Goal: Task Accomplishment & Management: Complete application form

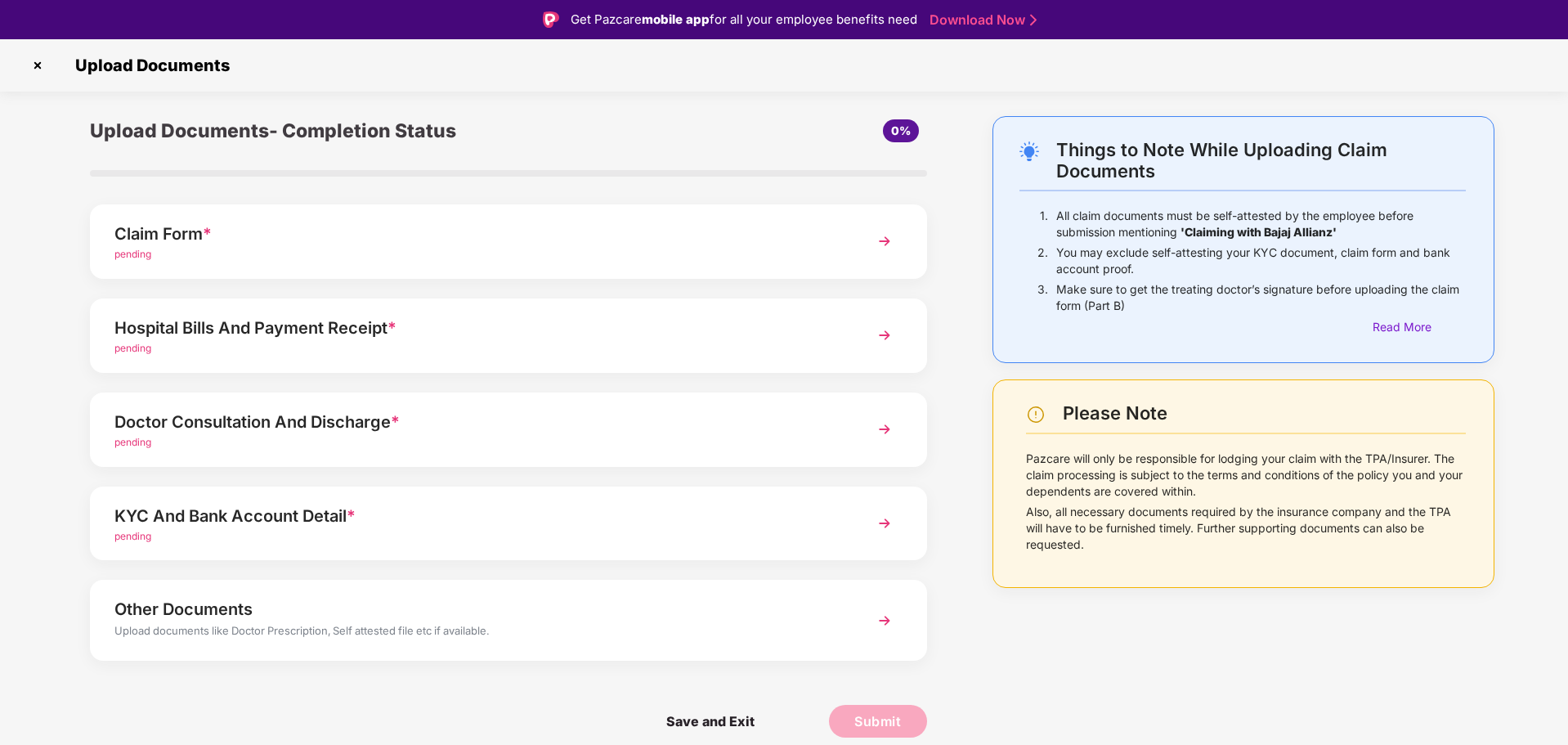
click at [505, 336] on div "Hospital Bills And Payment Receipt *" at bounding box center [475, 328] width 722 height 26
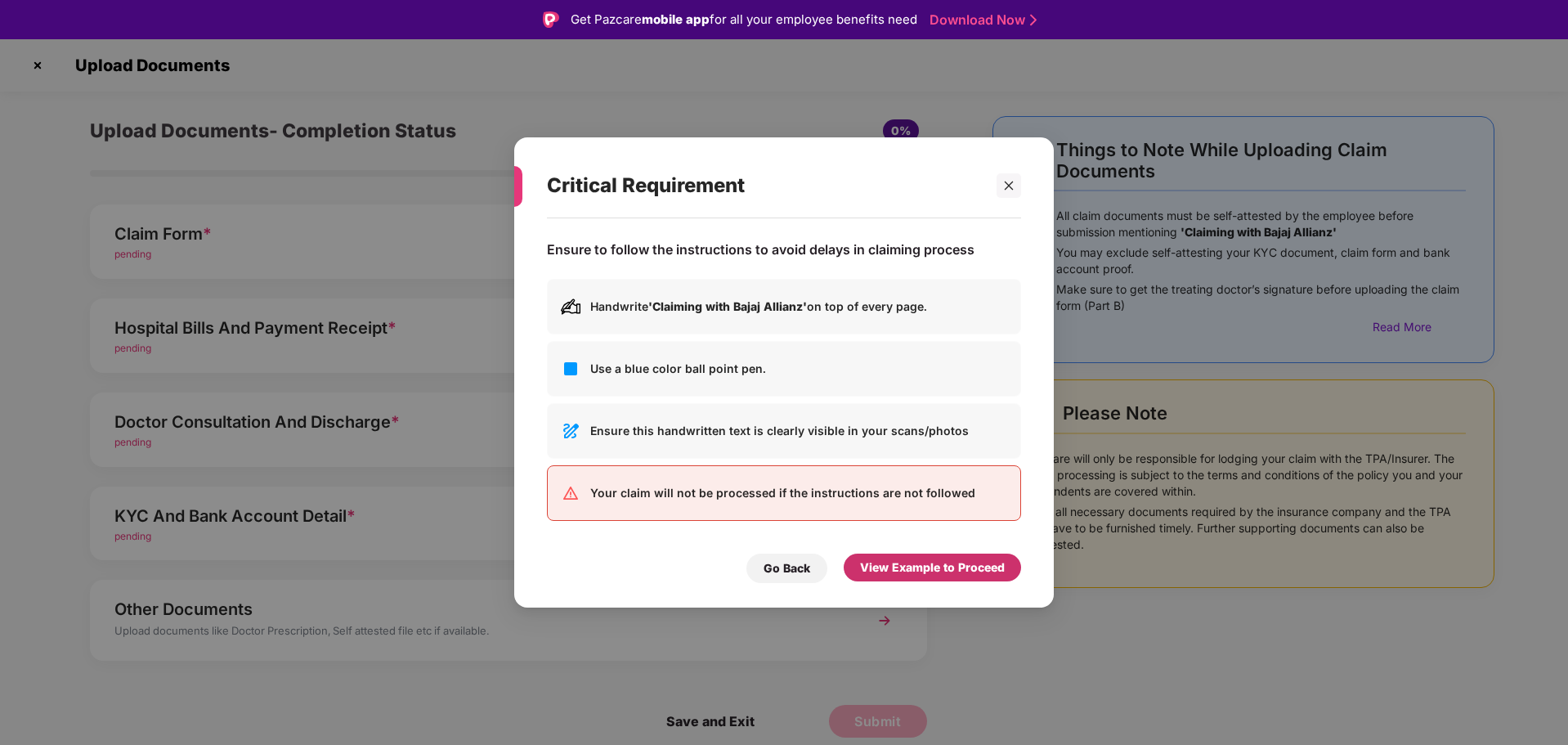
click at [895, 569] on div "View Example to Proceed" at bounding box center [932, 567] width 145 height 18
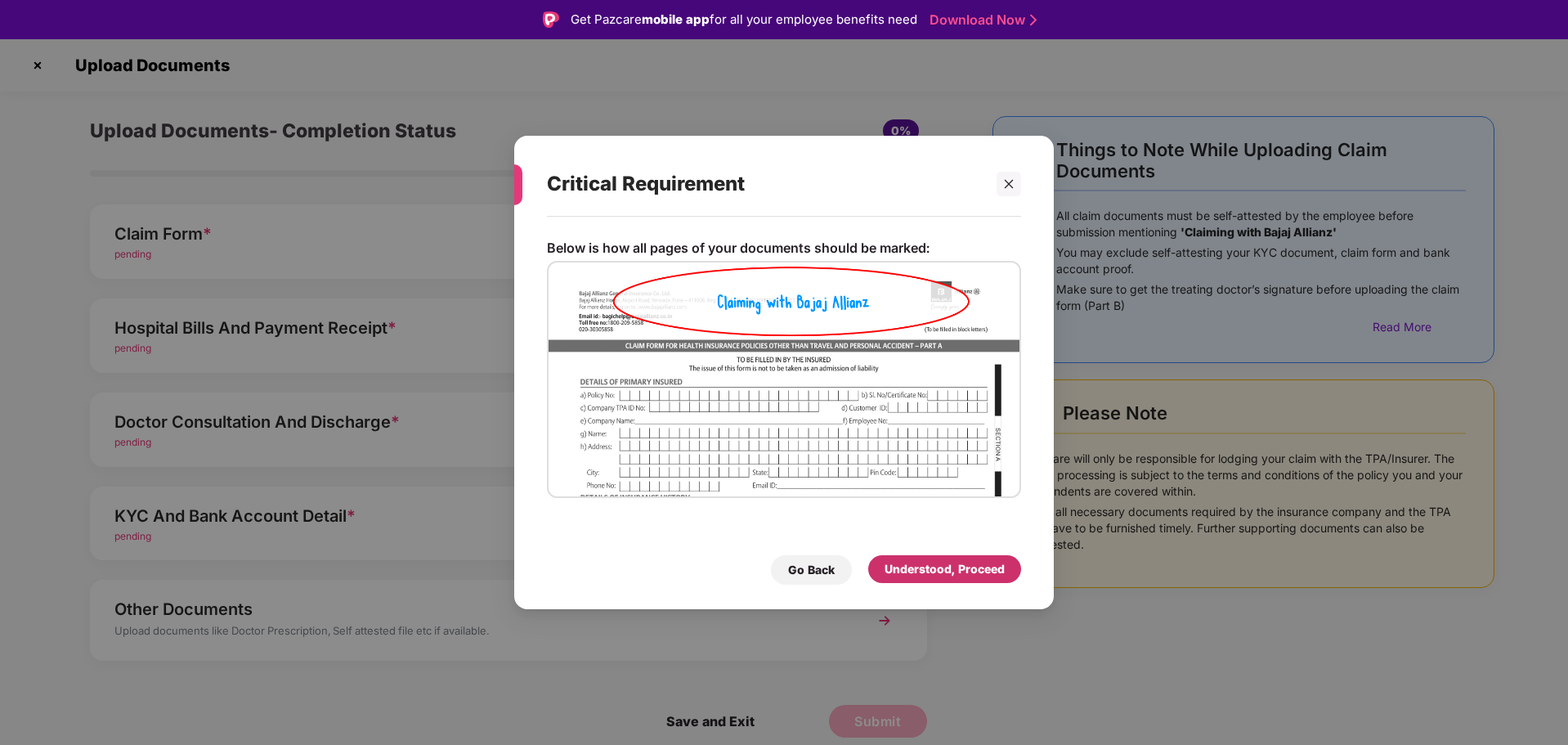
click at [904, 574] on div "Understood, Proceed" at bounding box center [944, 569] width 120 height 18
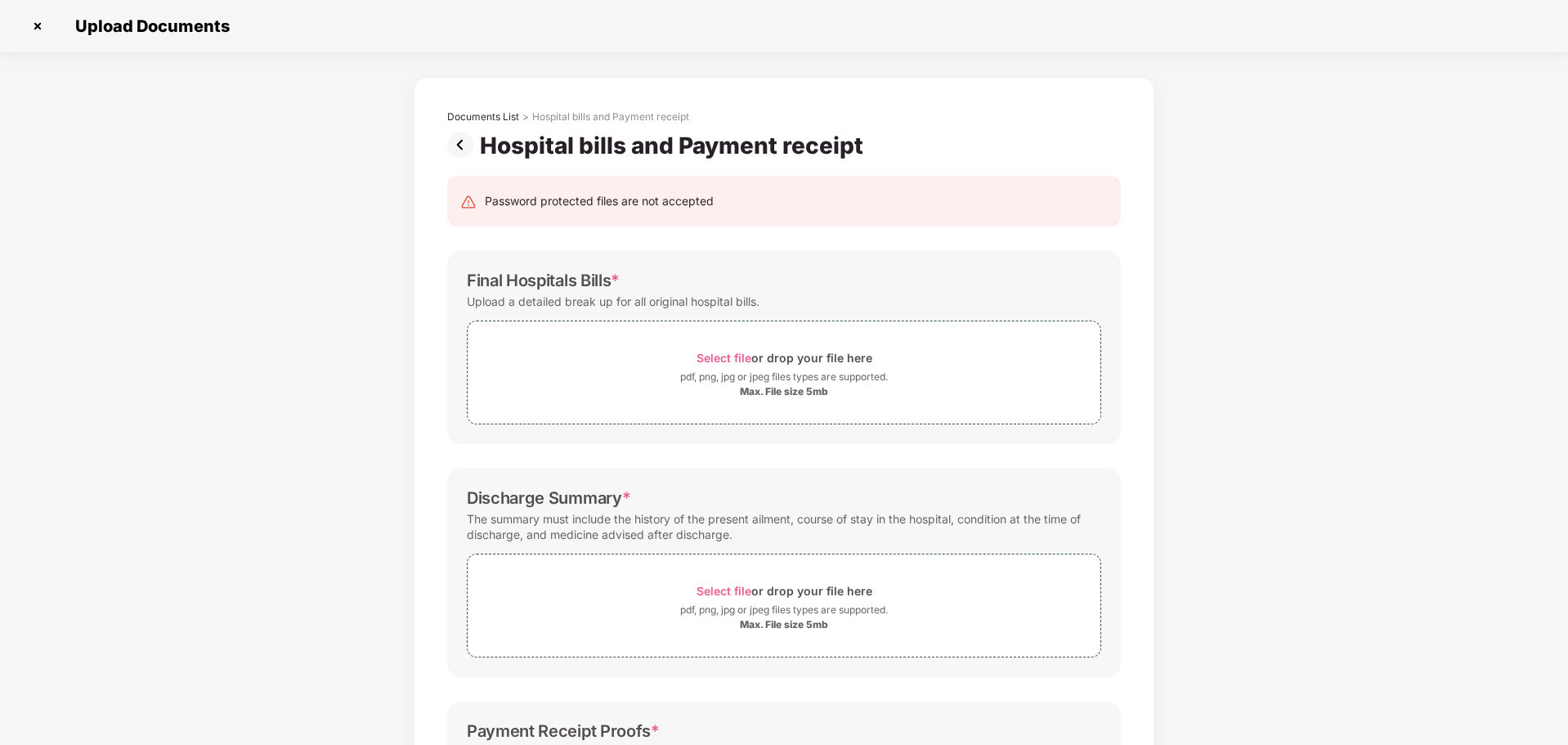
click at [42, 30] on img at bounding box center [37, 26] width 26 height 26
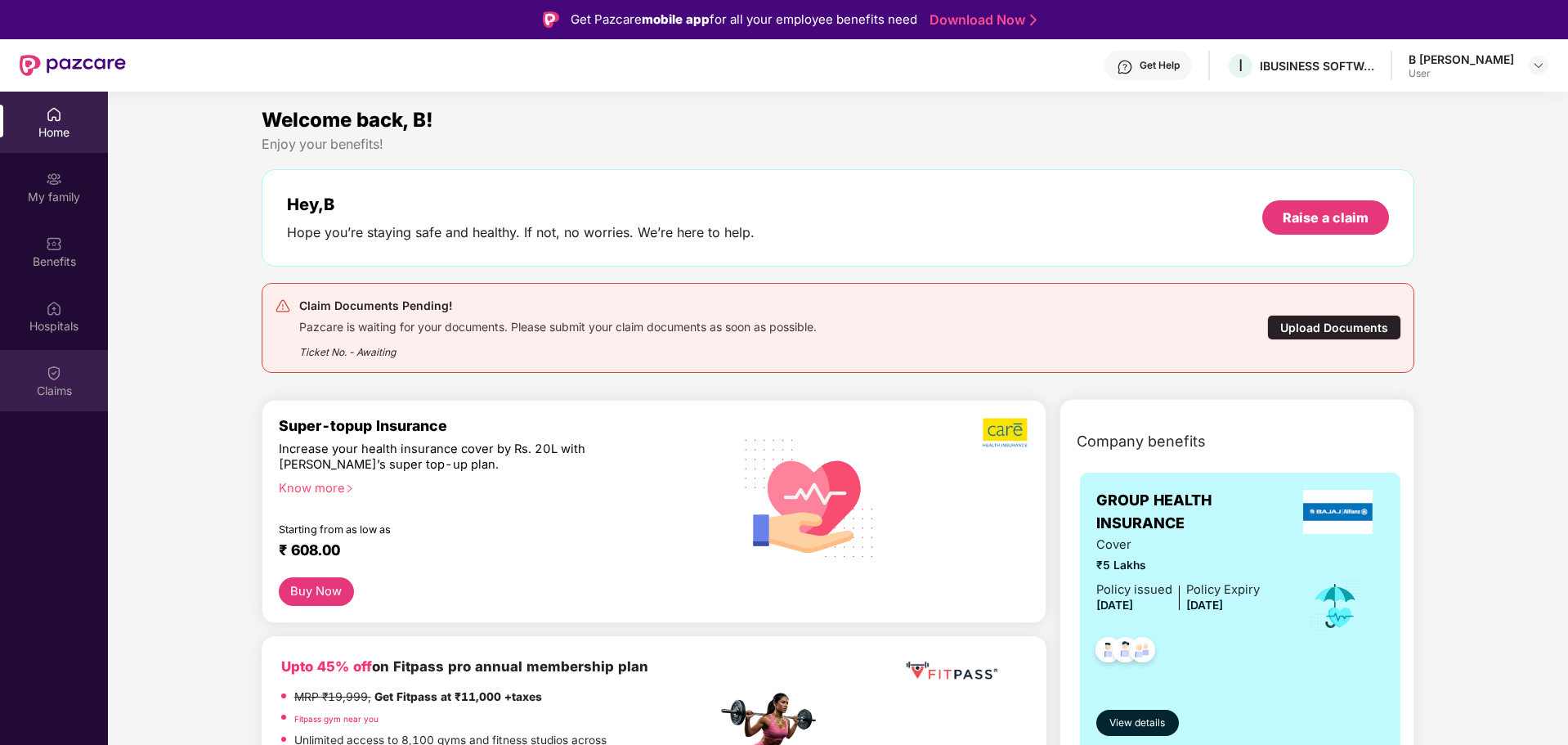
click at [60, 385] on div "Claims" at bounding box center [54, 390] width 108 height 16
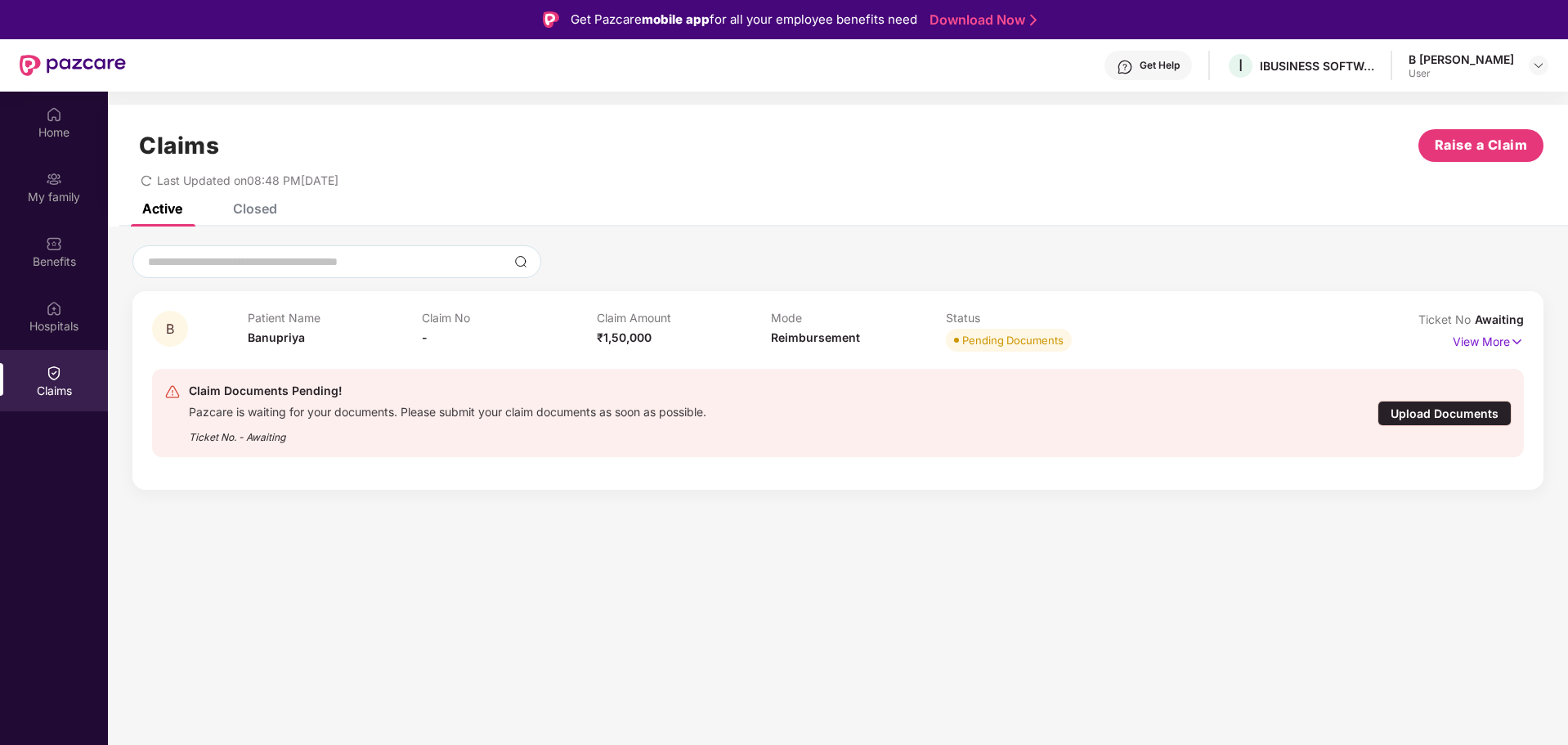
click at [1447, 407] on div "Upload Documents" at bounding box center [1444, 414] width 134 height 26
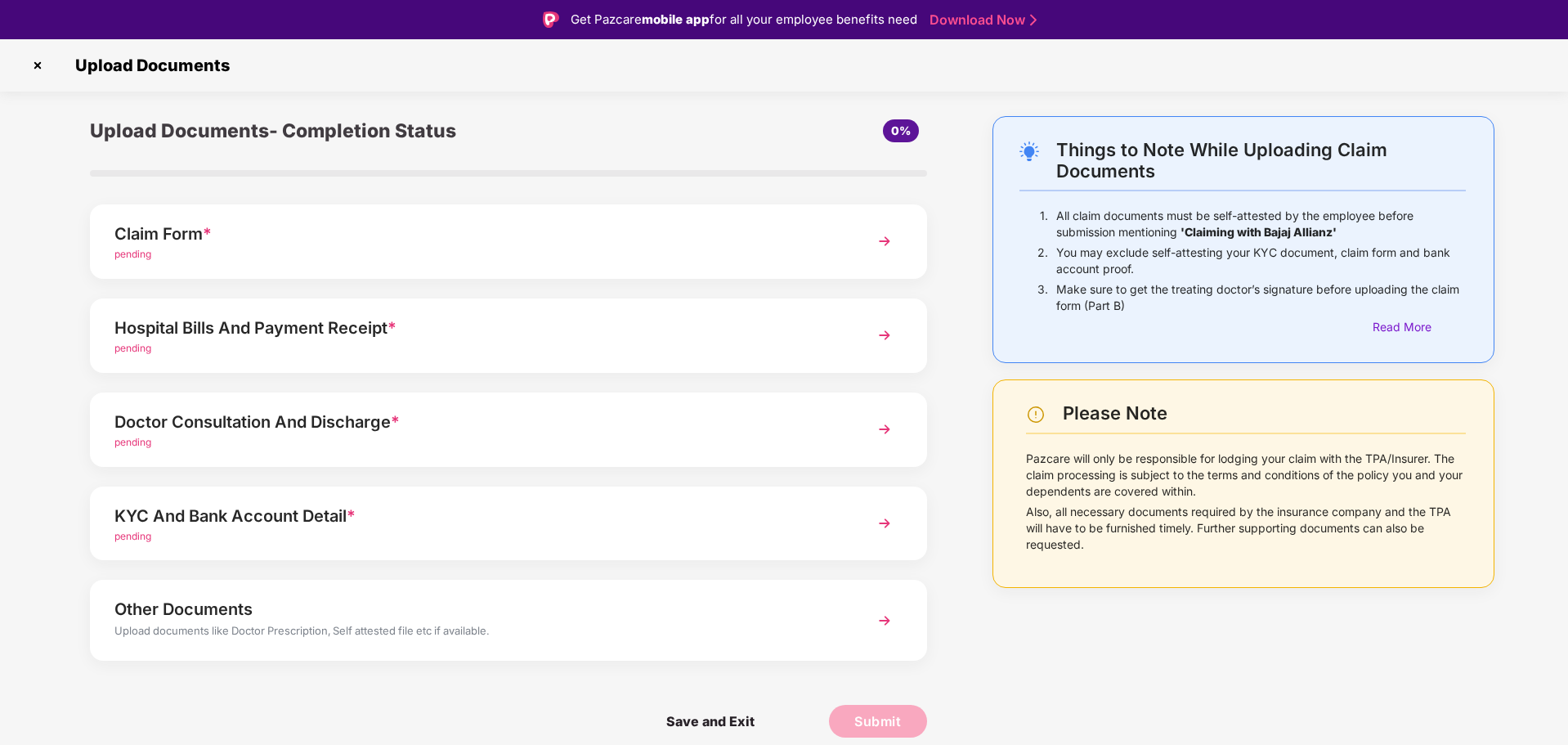
click at [449, 254] on div "pending" at bounding box center [475, 255] width 722 height 15
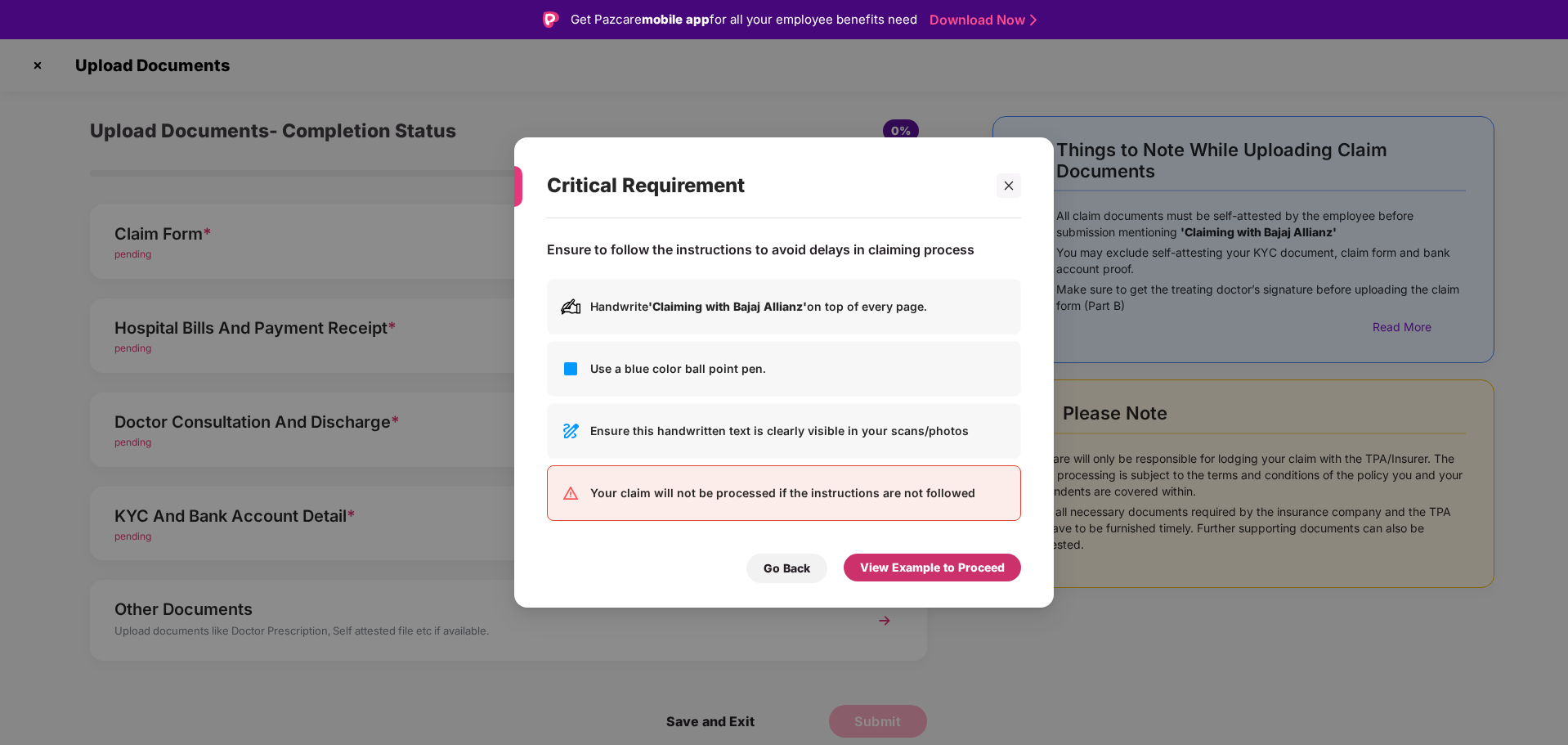
click at [976, 567] on div "View Example to Proceed" at bounding box center [932, 567] width 145 height 18
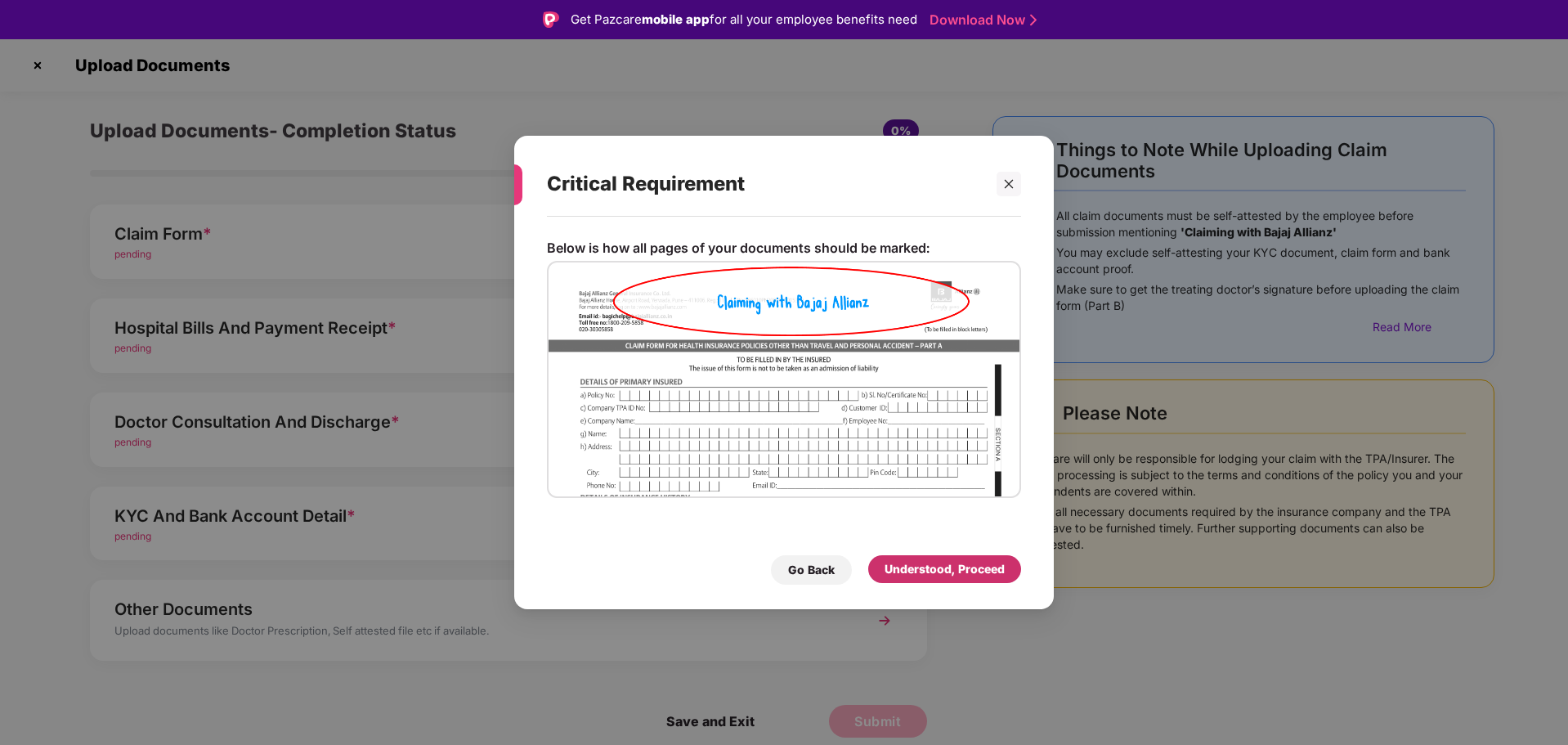
click at [976, 567] on div "Understood, Proceed" at bounding box center [944, 569] width 120 height 18
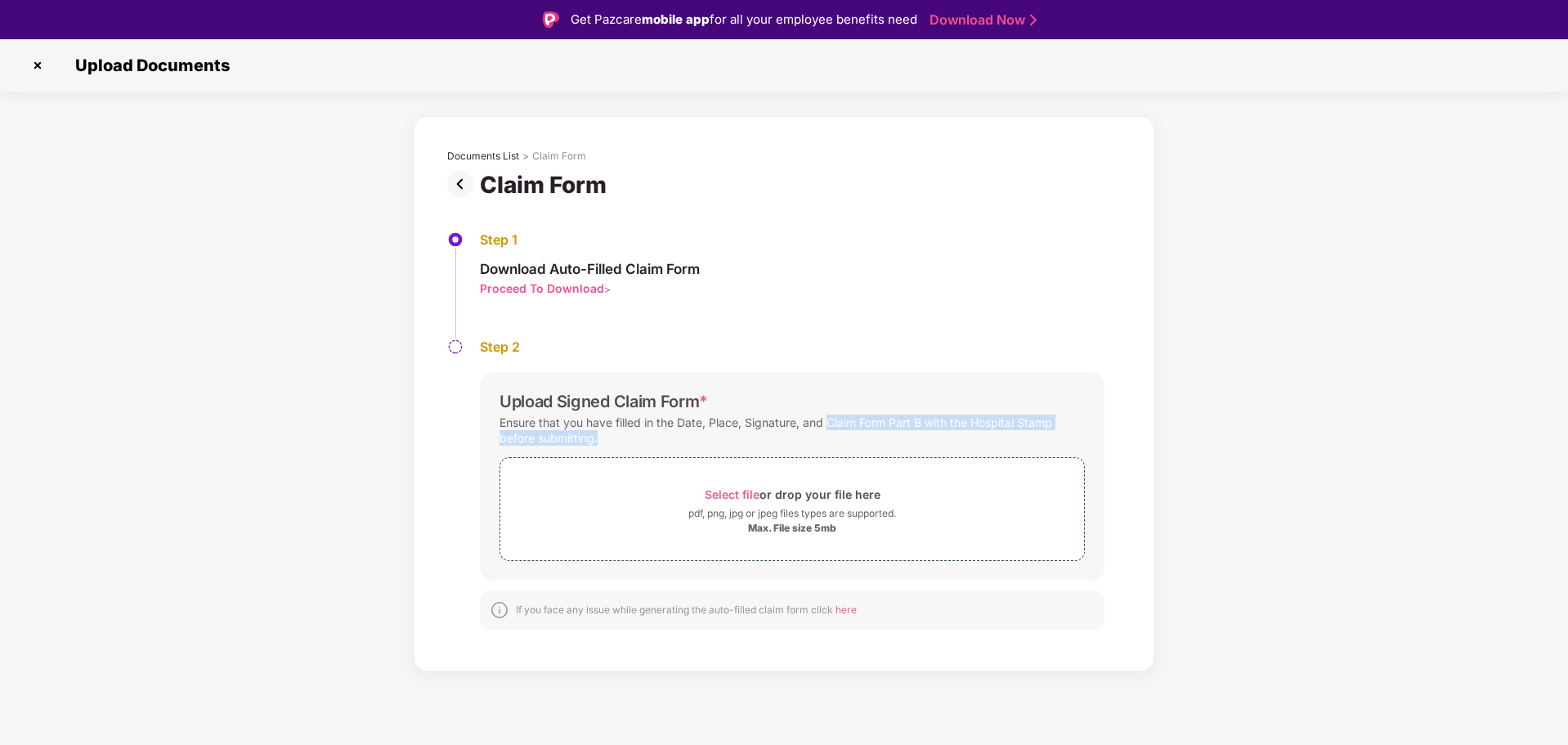
drag, startPoint x: 830, startPoint y: 423, endPoint x: 834, endPoint y: 434, distance: 11.7
click at [834, 434] on div "Ensure that you have filled in the Date, Place, Signature, and Claim Form Part …" at bounding box center [793, 430] width 586 height 37
copy div "Claim Form Part B with the Hospital Stamp before submitting."
